Goal: Find specific page/section: Find specific page/section

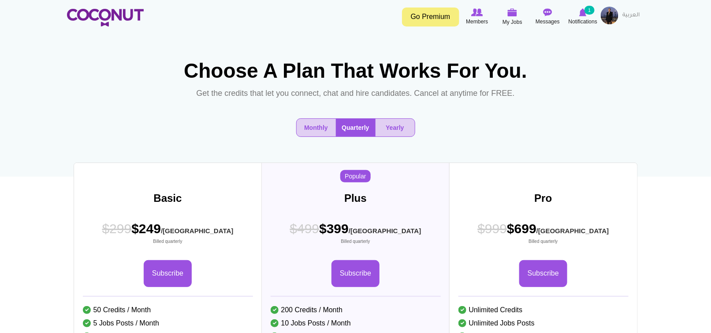
click at [610, 19] on img at bounding box center [610, 16] width 18 height 18
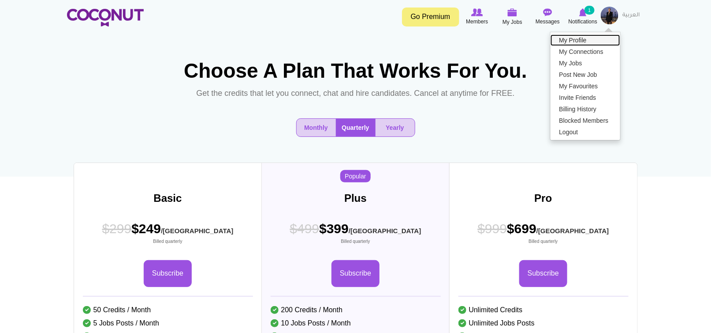
click at [569, 38] on link "My Profile" at bounding box center [586, 39] width 70 height 11
